Goal: Task Accomplishment & Management: Manage account settings

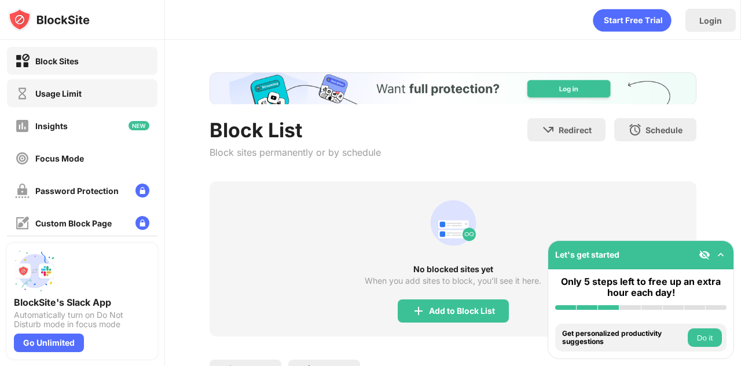
click at [79, 92] on div "Usage Limit" at bounding box center [58, 94] width 46 height 10
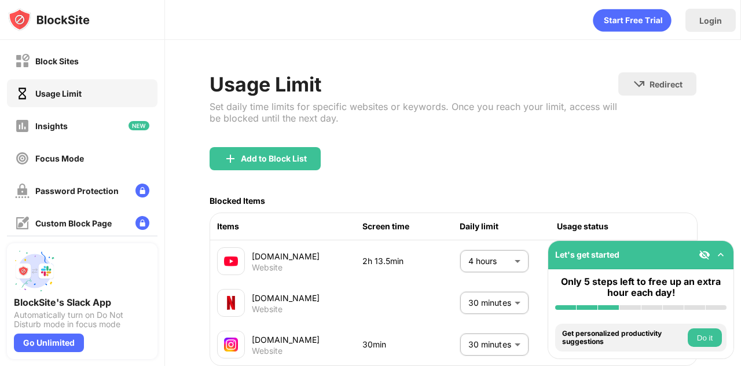
scroll to position [88, 0]
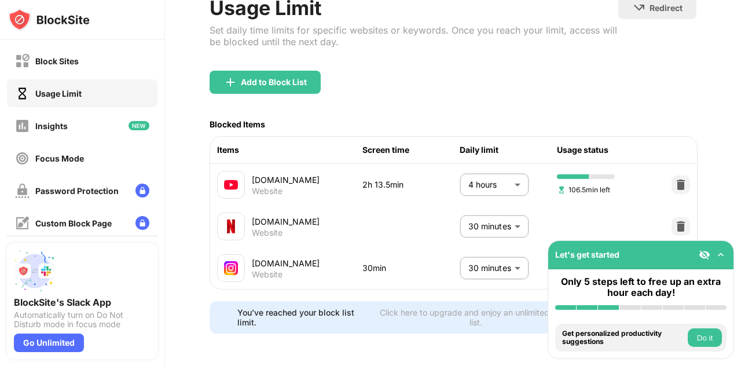
click at [505, 251] on body "Block Sites Usage Limit Insights Focus Mode Password Protection Custom Block Pa…" at bounding box center [370, 183] width 741 height 366
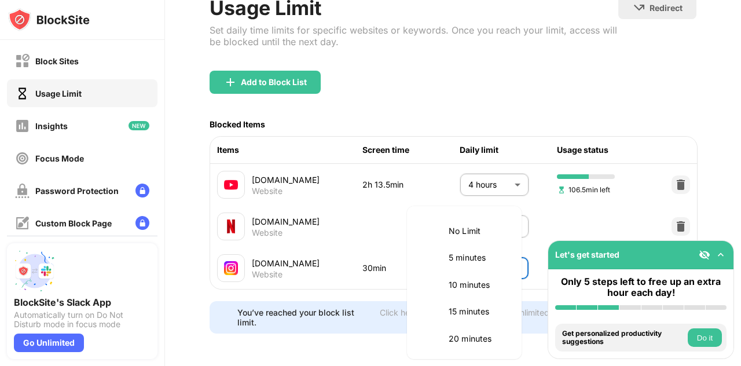
scroll to position [109, 0]
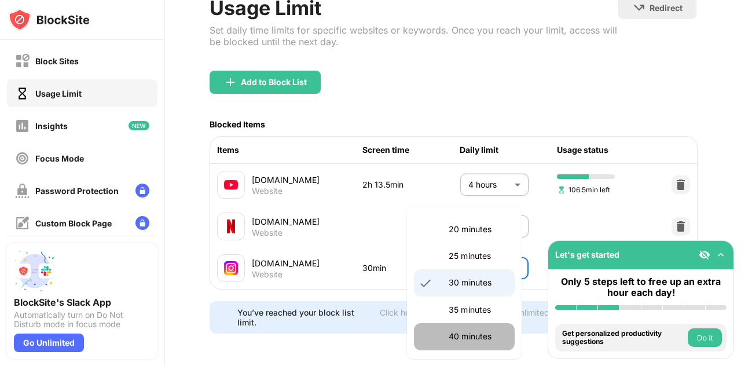
click at [472, 334] on p "40 minutes" at bounding box center [478, 336] width 59 height 13
type input "**"
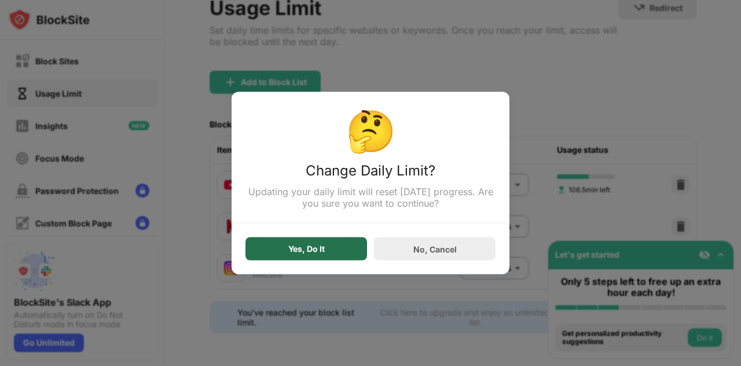
click at [336, 256] on div "Yes, Do It" at bounding box center [306, 248] width 122 height 23
